Goal: Check status: Check status

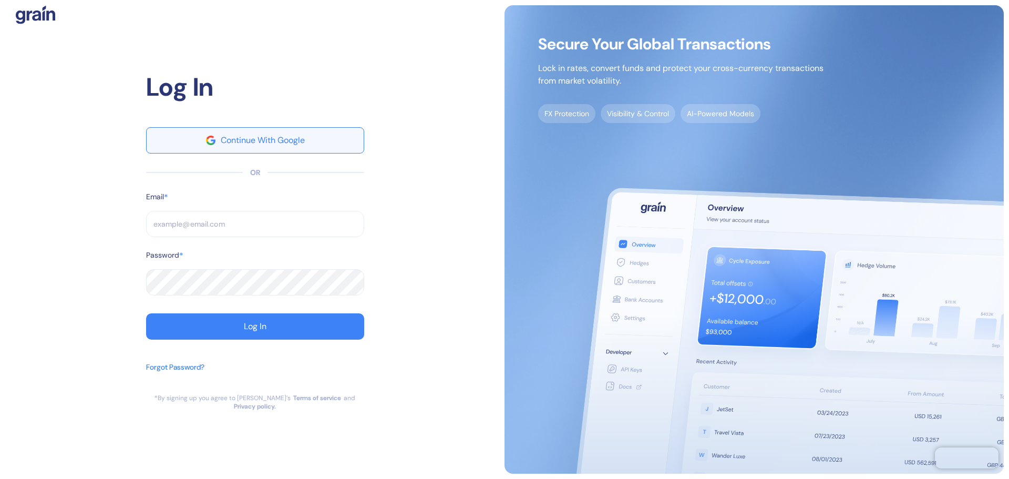
click at [268, 145] on div "Continue With Google" at bounding box center [263, 140] width 84 height 8
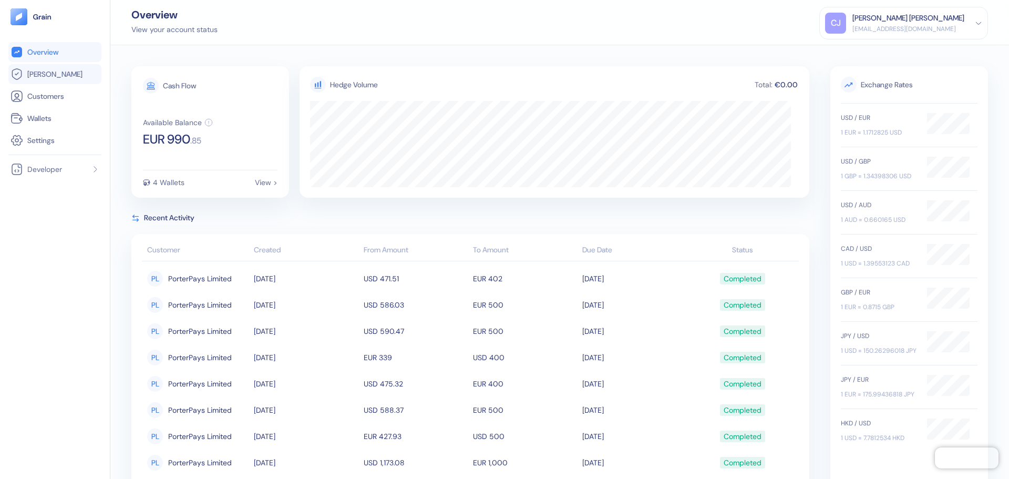
click at [43, 75] on span "Hedges" at bounding box center [54, 74] width 55 height 11
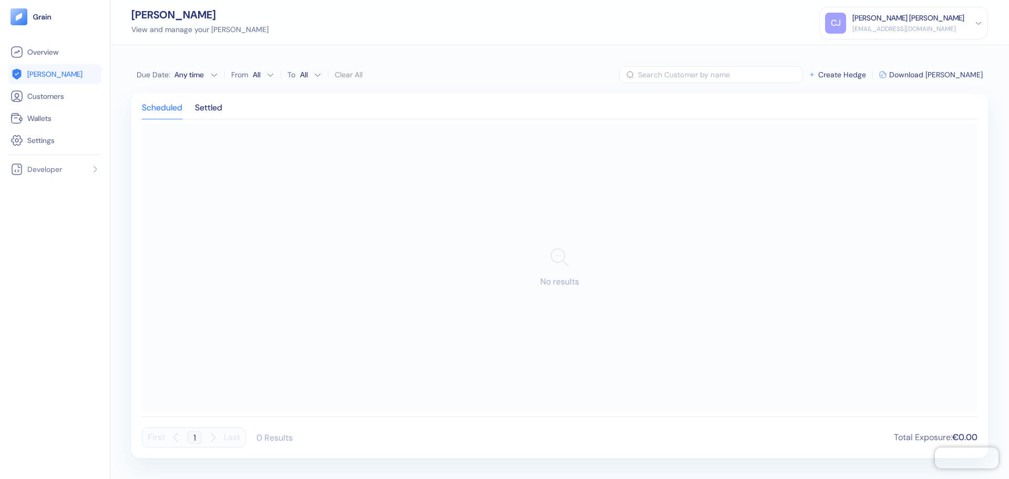
click at [192, 105] on div "Scheduled Settled" at bounding box center [560, 111] width 836 height 15
click at [215, 107] on div "Settled" at bounding box center [208, 111] width 27 height 15
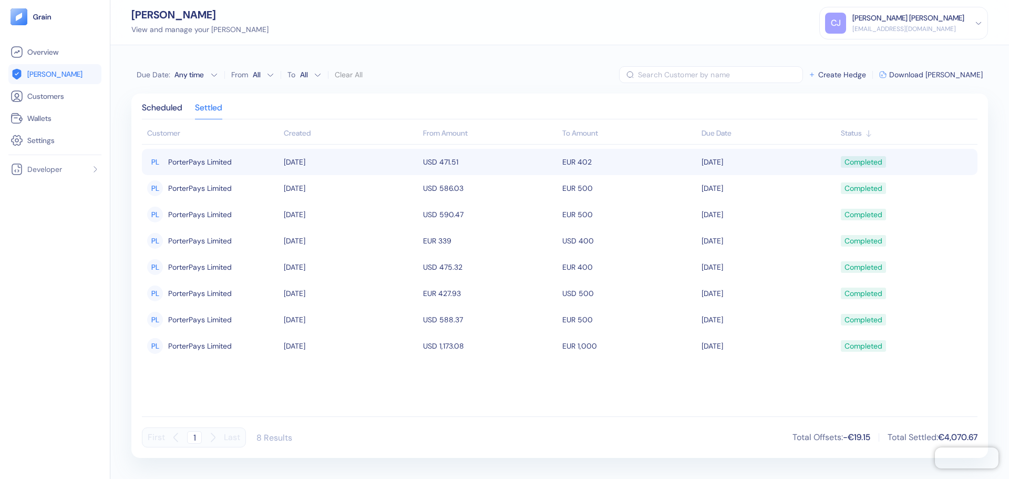
click at [417, 165] on td "26/09/2025" at bounding box center [350, 162] width 139 height 26
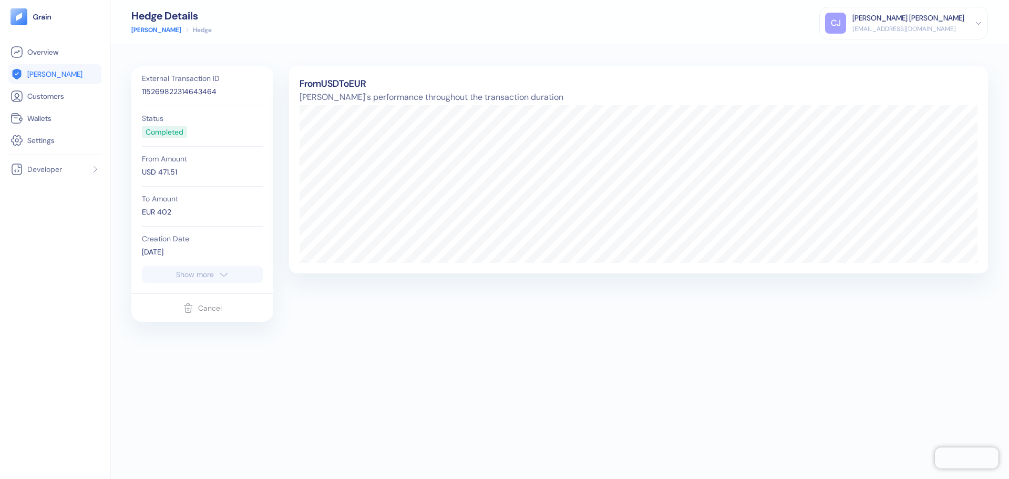
click at [210, 274] on div "Show more" at bounding box center [195, 274] width 38 height 7
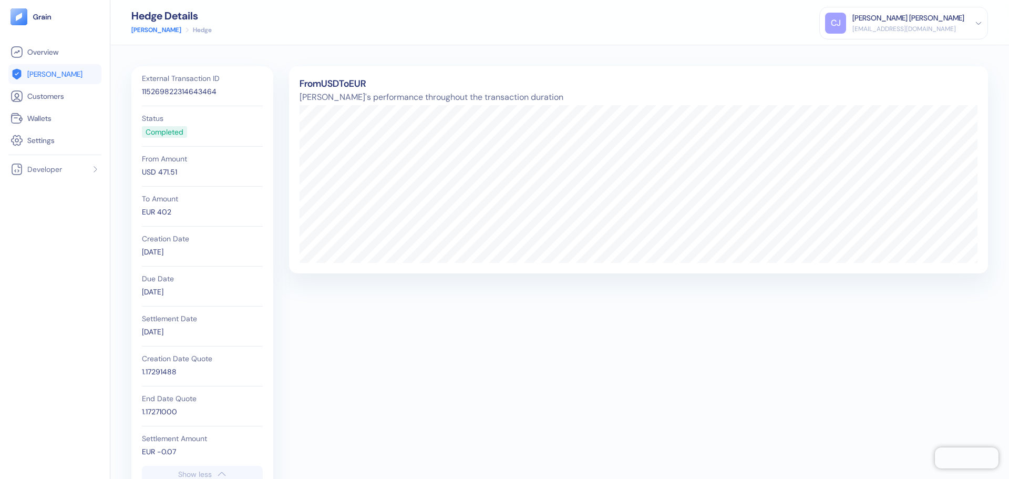
scroll to position [64, 0]
